Goal: Information Seeking & Learning: Learn about a topic

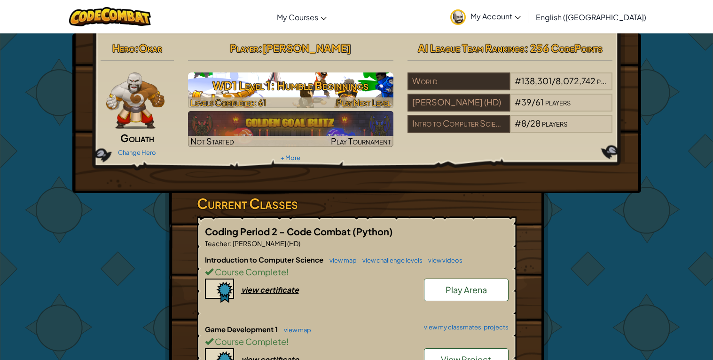
click at [290, 79] on h3 "WD1 Level 1: Humble Beginnings" at bounding box center [290, 85] width 205 height 21
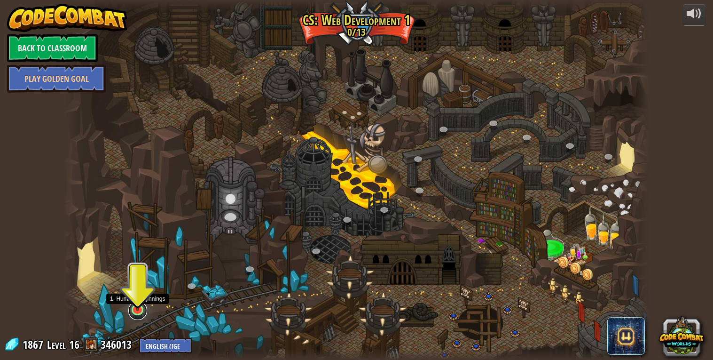
click at [137, 313] on link at bounding box center [137, 310] width 19 height 19
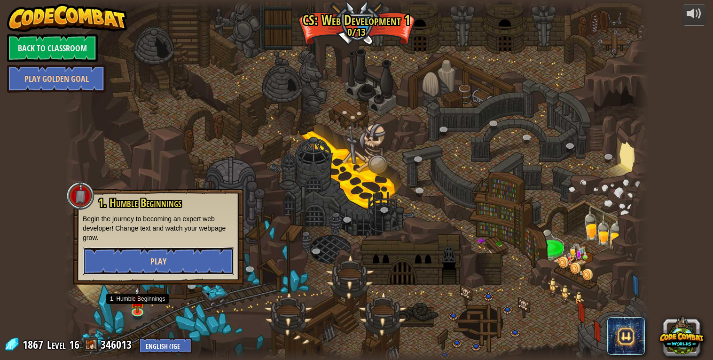
click at [117, 257] on button "Play" at bounding box center [158, 261] width 151 height 28
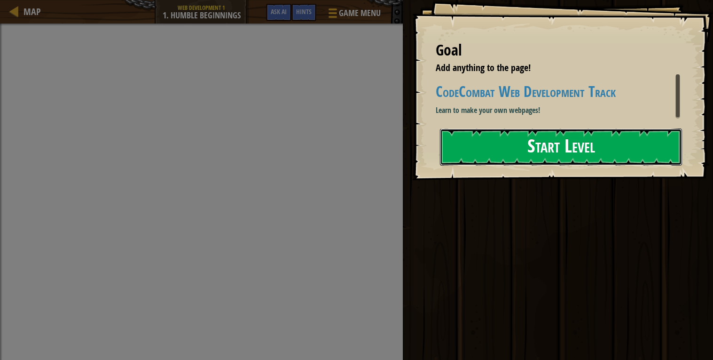
click at [463, 149] on button "Start Level" at bounding box center [561, 146] width 242 height 37
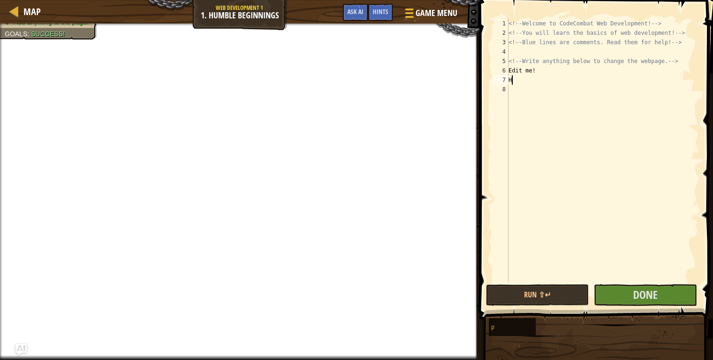
scroll to position [4, 0]
type textarea "Hi!"
click at [604, 288] on button "Done" at bounding box center [645, 295] width 103 height 22
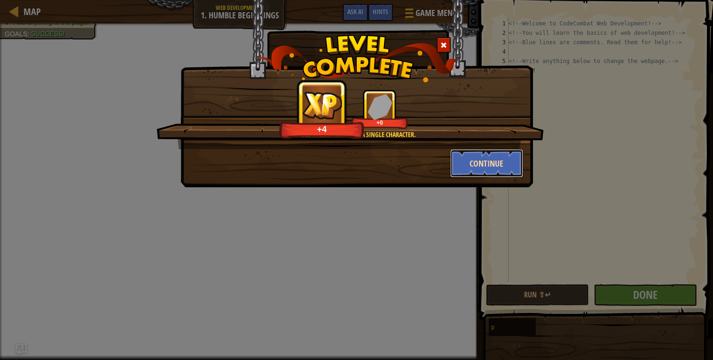
click at [460, 164] on button "Continue" at bounding box center [486, 163] width 73 height 28
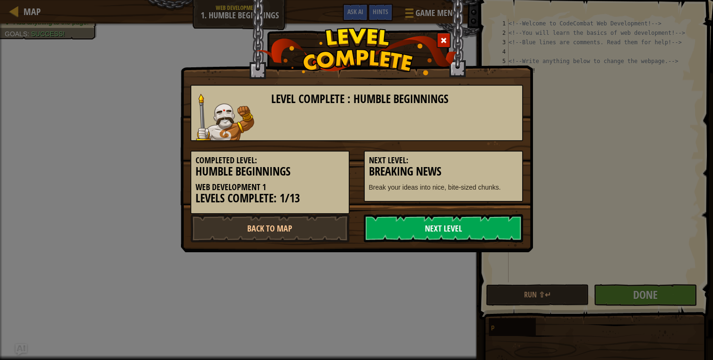
click at [403, 223] on link "Next Level" at bounding box center [443, 228] width 159 height 28
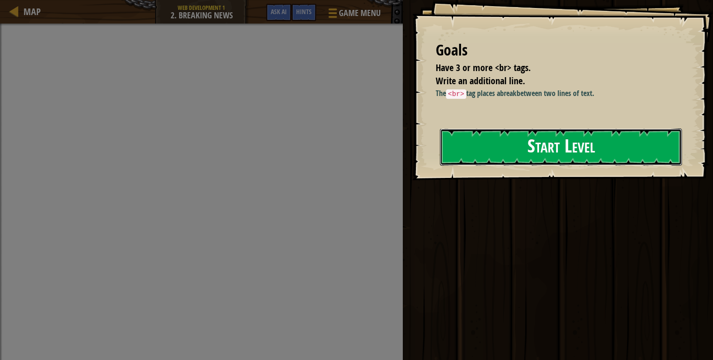
click at [487, 153] on button "Start Level" at bounding box center [561, 146] width 242 height 37
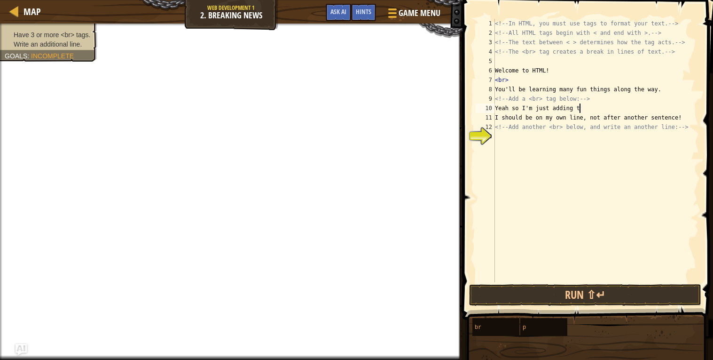
scroll to position [4, 7]
type textarea "Yeah"
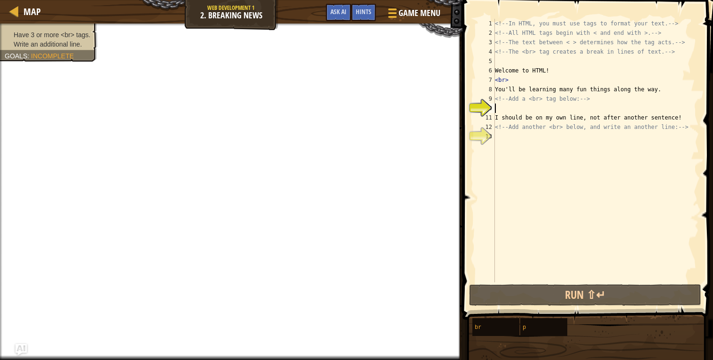
click at [564, 142] on div "<!-- In HTML, you must use tags to format your text. --> <!-- All HTML tags beg…" at bounding box center [596, 160] width 206 height 282
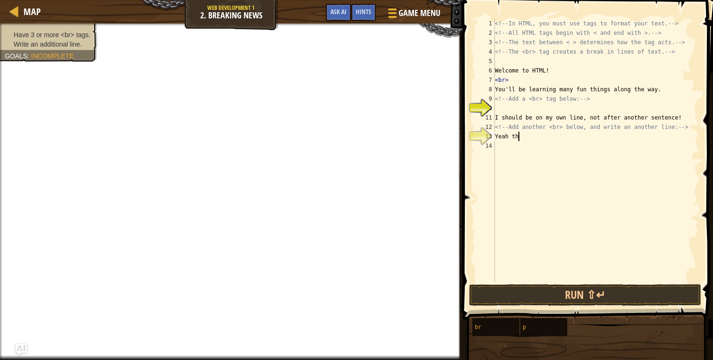
scroll to position [4, 2]
type textarea "Yeah thats what it is"
type textarea "<br>"
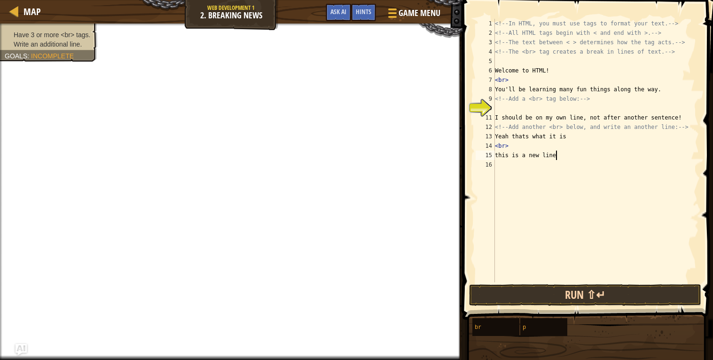
type textarea "this is a new line"
click at [510, 303] on button "Run ⇧↵" at bounding box center [585, 295] width 232 height 22
click at [508, 296] on button "Run ⇧↵" at bounding box center [585, 295] width 232 height 22
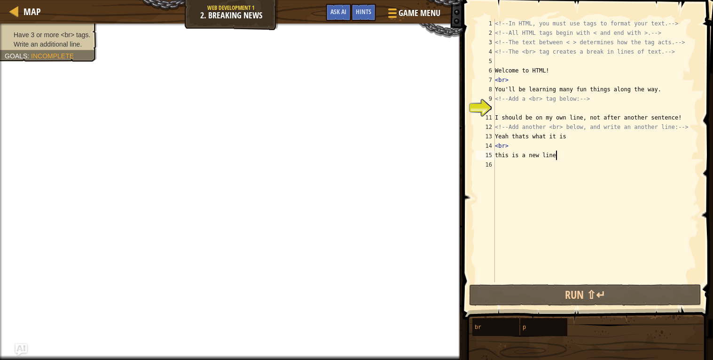
click at [508, 108] on div "<!-- In HTML, you must use tags to format your text. --> <!-- All HTML tags beg…" at bounding box center [596, 160] width 206 height 282
